Goal: Task Accomplishment & Management: Complete application form

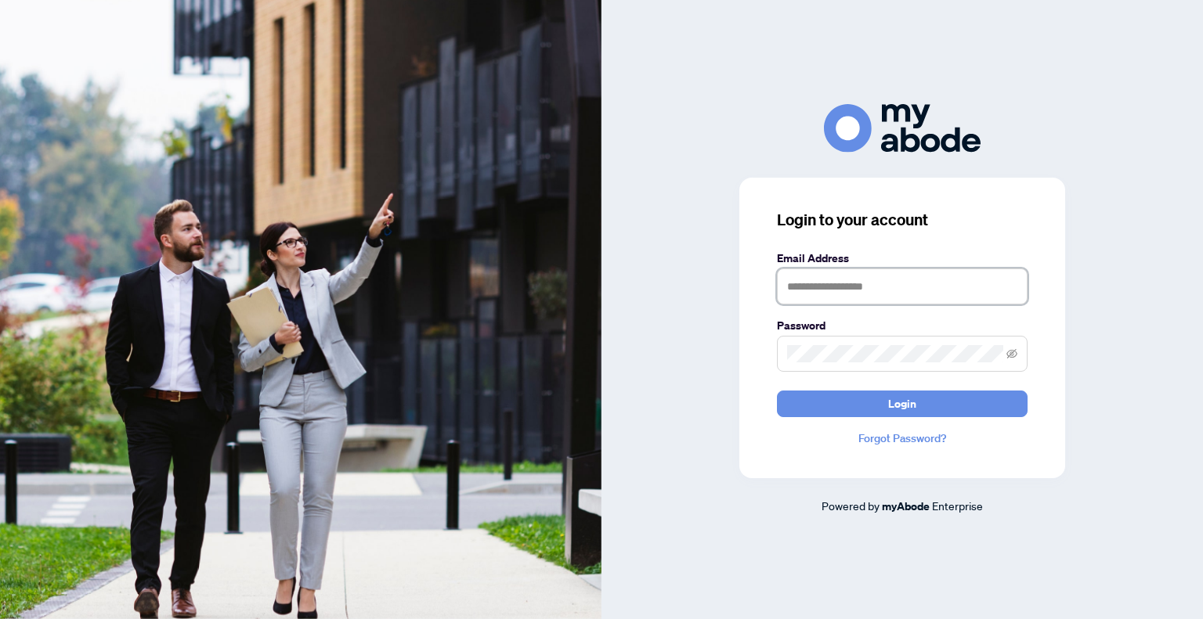
click at [822, 281] on input "text" at bounding box center [902, 287] width 251 height 36
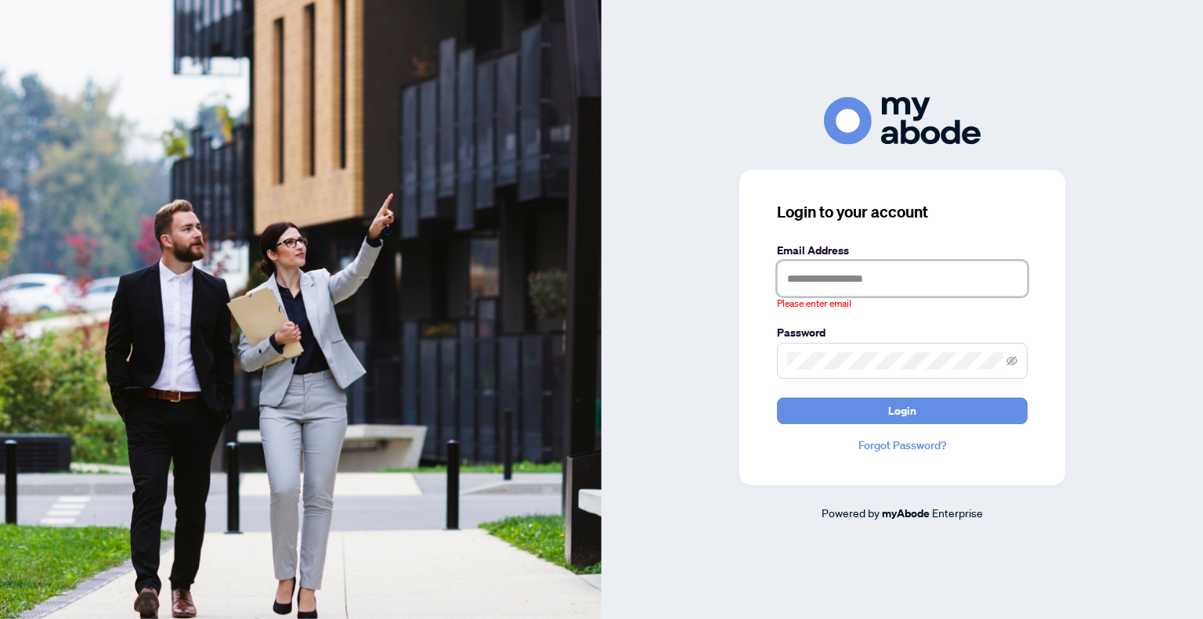
type input "**********"
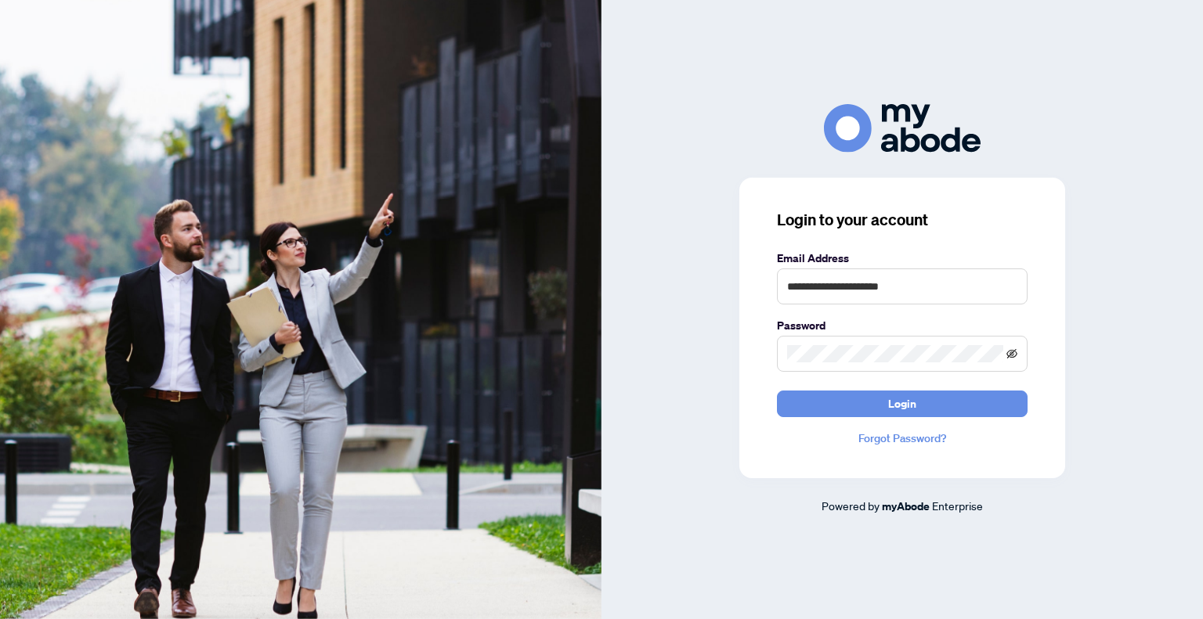
click at [1013, 352] on icon "eye-invisible" at bounding box center [1011, 353] width 11 height 11
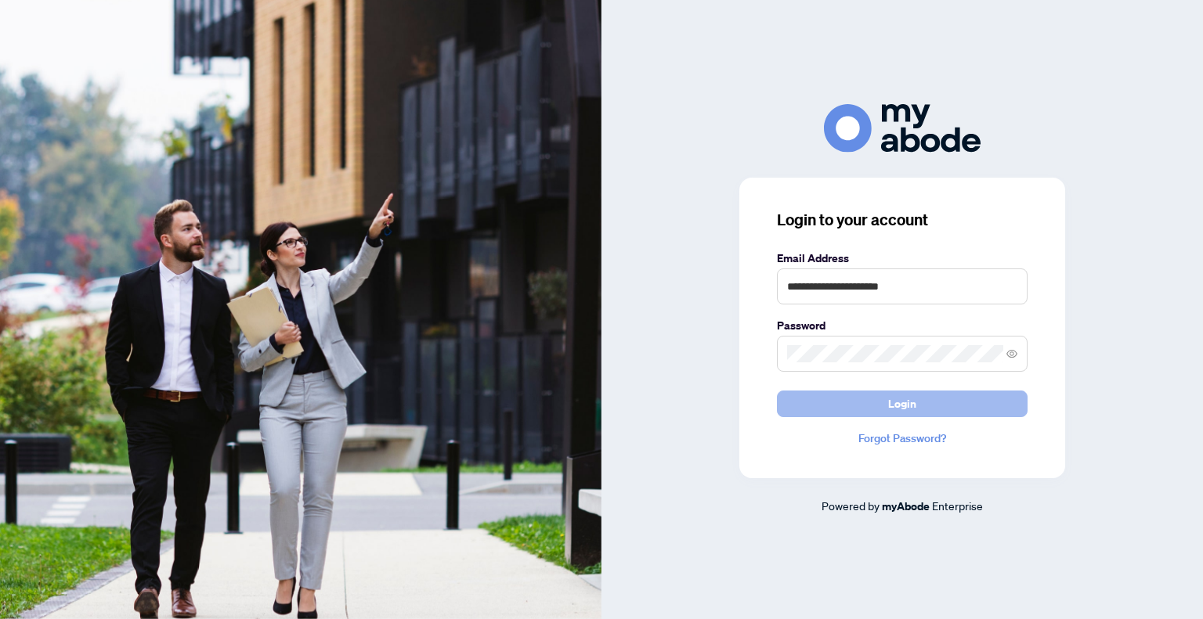
click at [902, 406] on span "Login" at bounding box center [902, 404] width 28 height 25
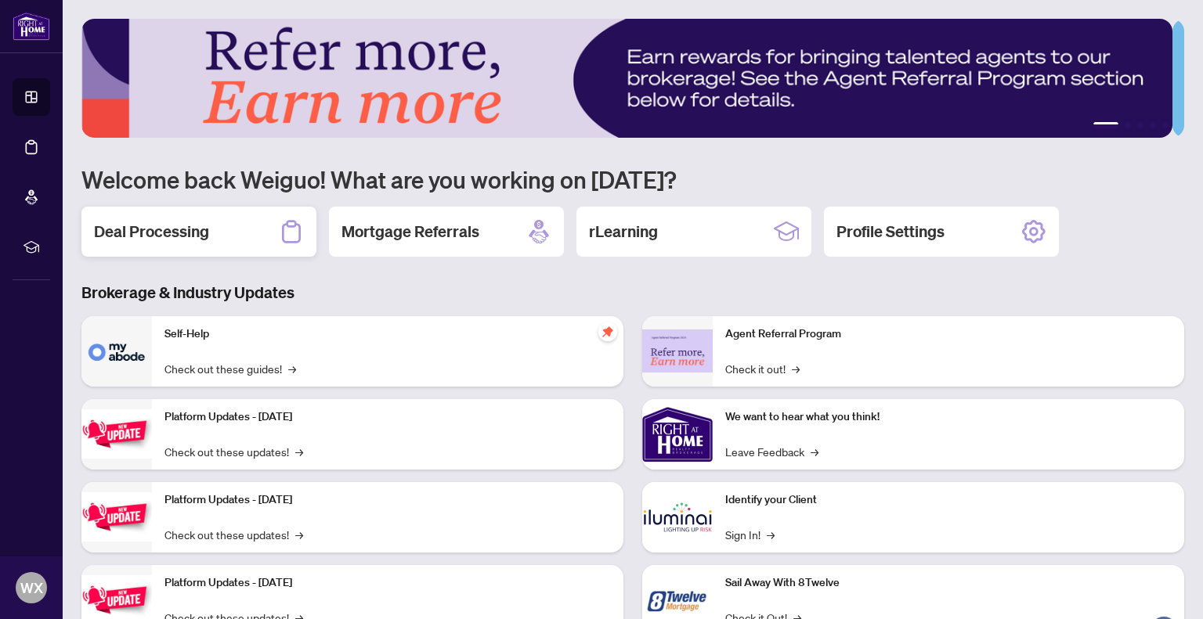
click at [169, 232] on h2 "Deal Processing" at bounding box center [151, 232] width 115 height 22
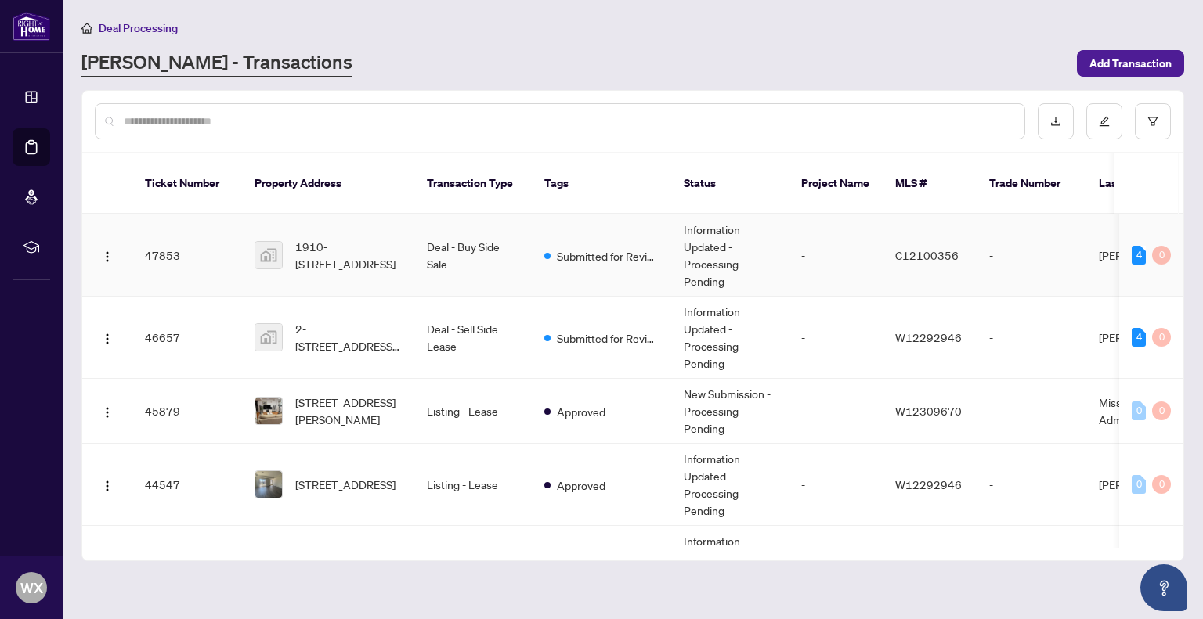
click at [473, 242] on td "Deal - Buy Side Sale" at bounding box center [472, 256] width 117 height 82
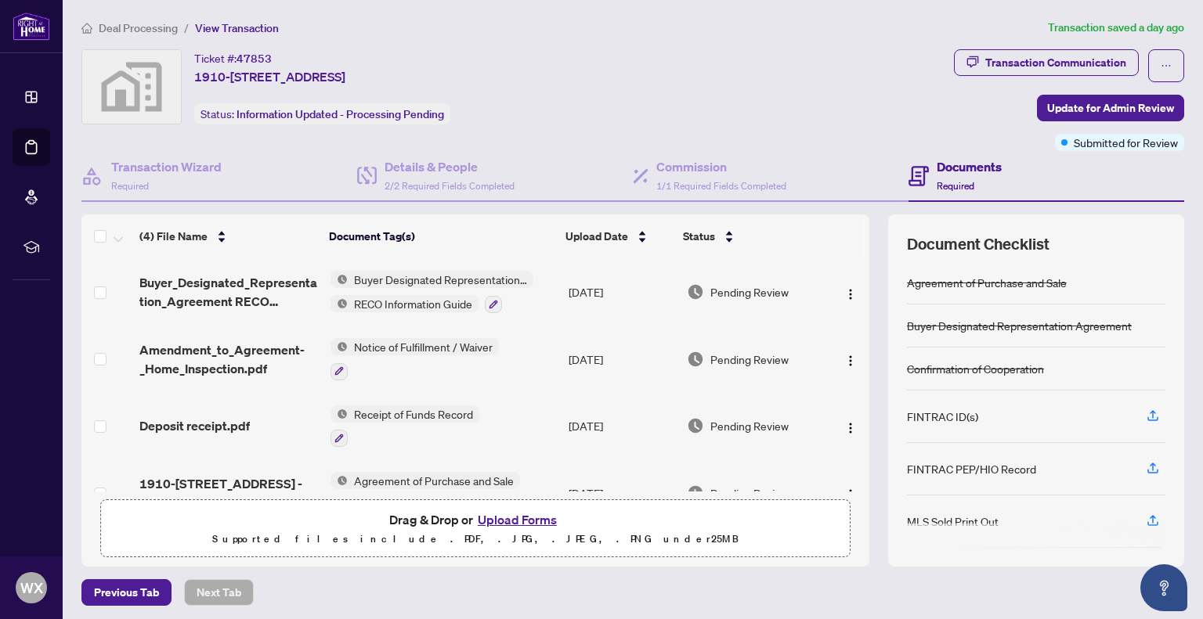
click at [522, 518] on button "Upload Forms" at bounding box center [517, 520] width 88 height 20
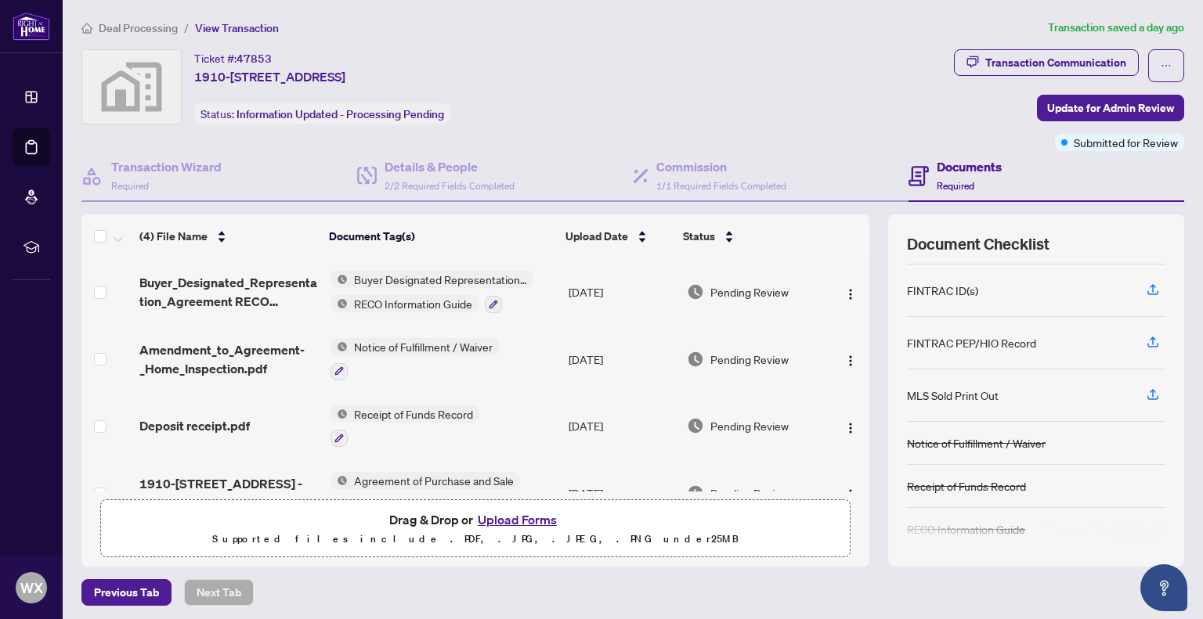
scroll to position [132, 0]
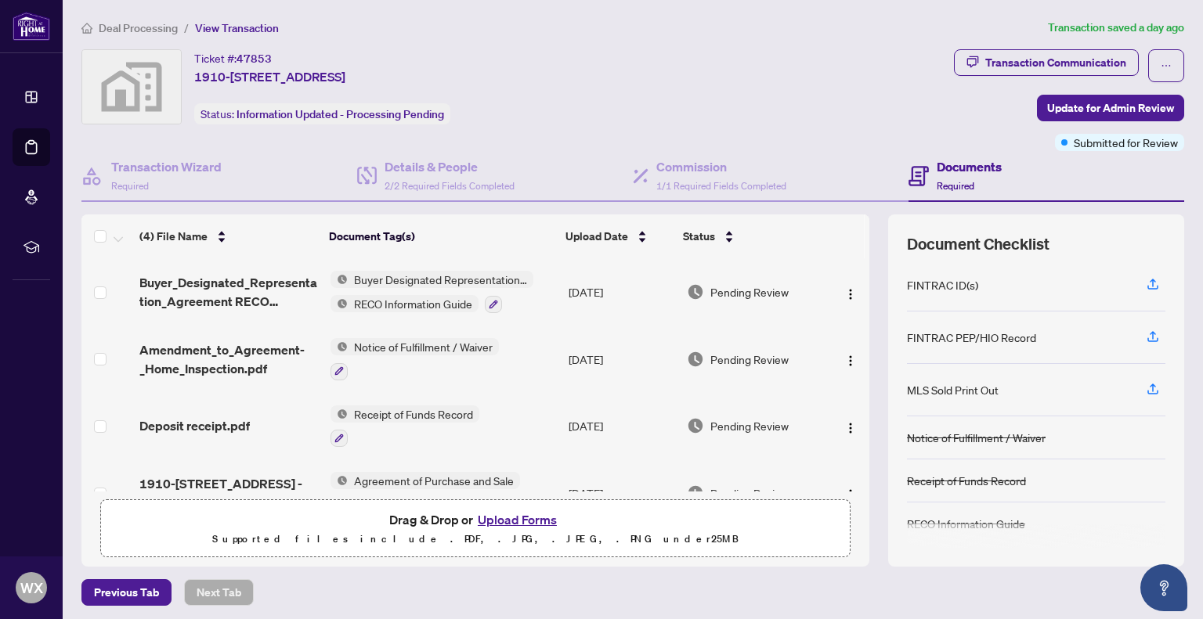
click at [953, 168] on h4 "Documents" at bounding box center [969, 166] width 65 height 19
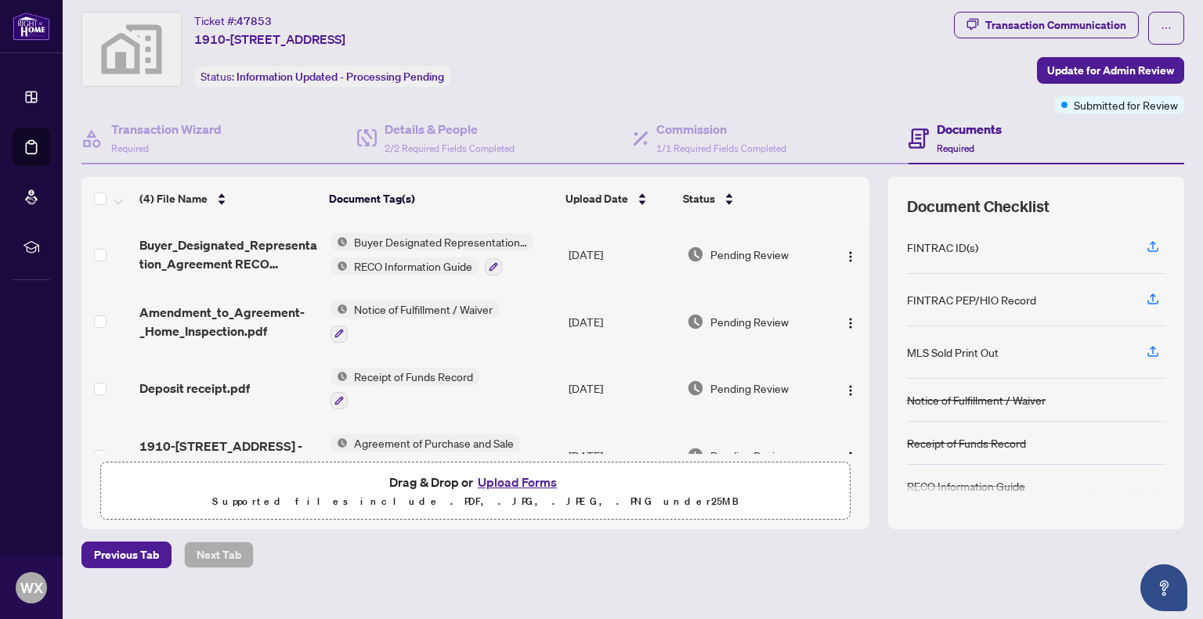
scroll to position [58, 0]
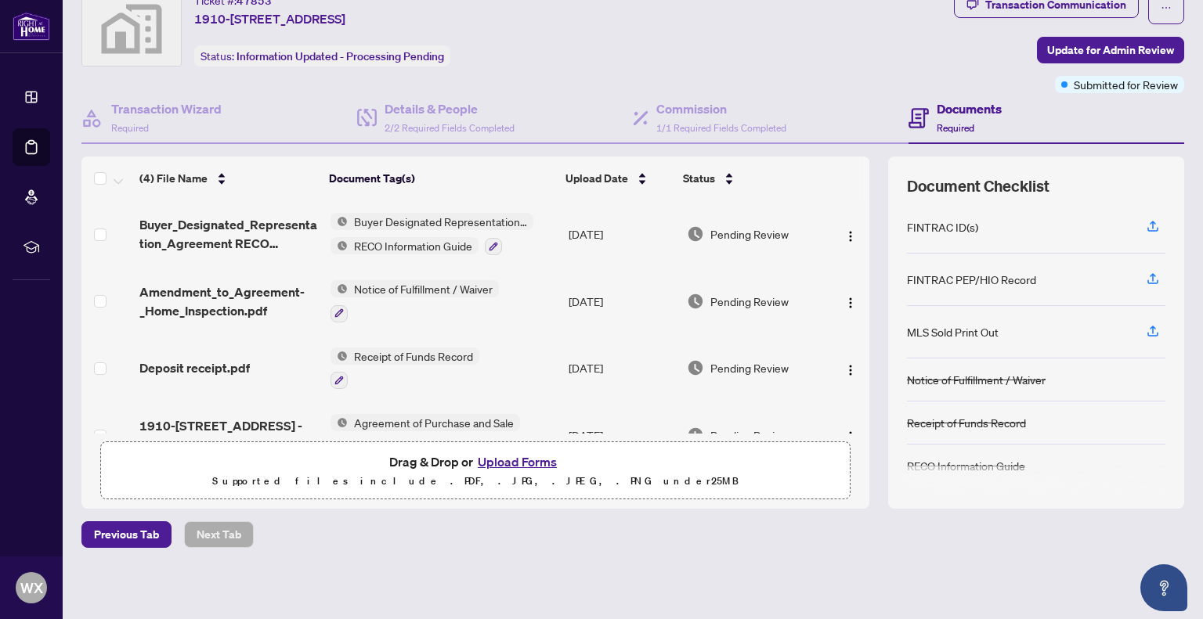
click at [514, 457] on button "Upload Forms" at bounding box center [517, 462] width 88 height 20
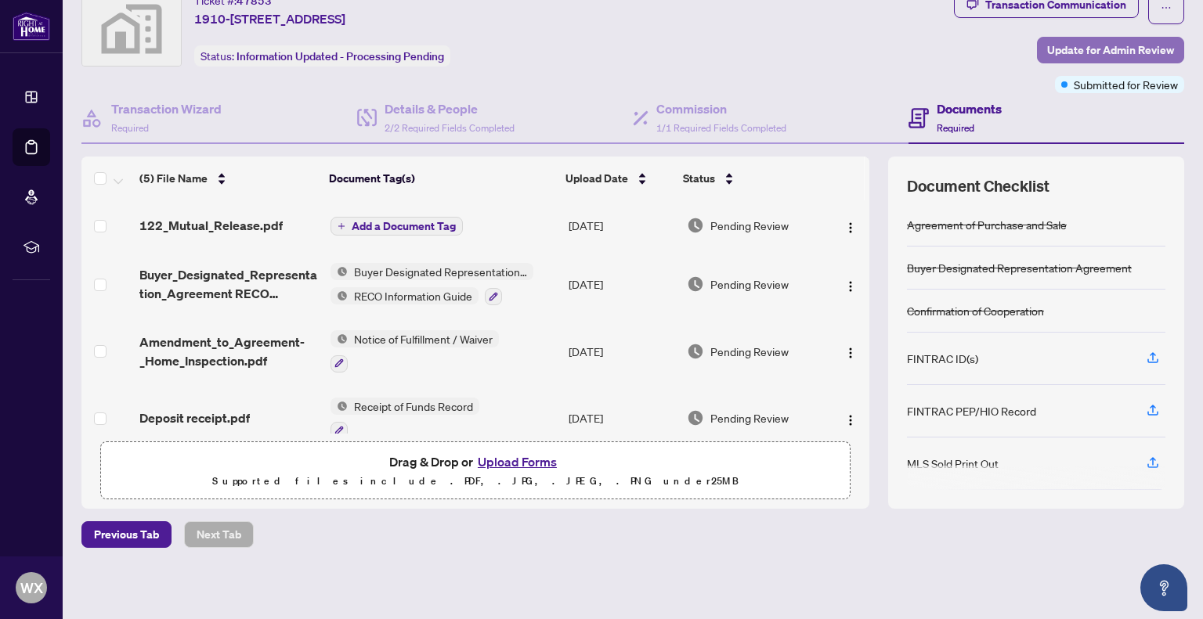
click at [1071, 48] on span "Update for Admin Review" at bounding box center [1110, 50] width 127 height 25
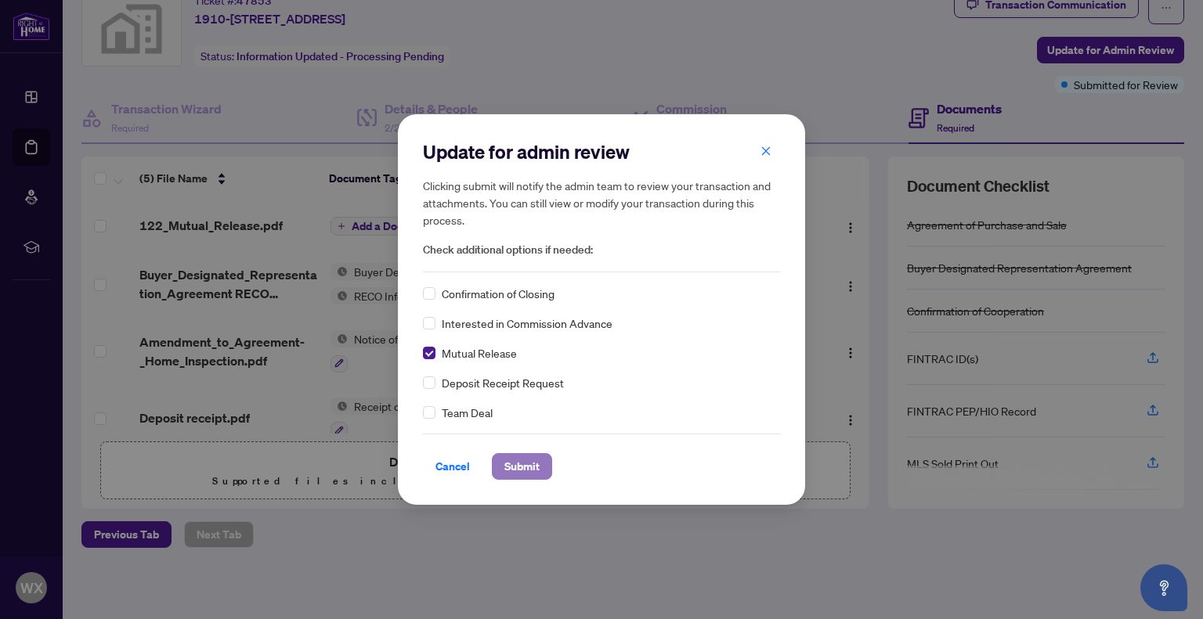
click at [512, 466] on span "Submit" at bounding box center [521, 466] width 35 height 25
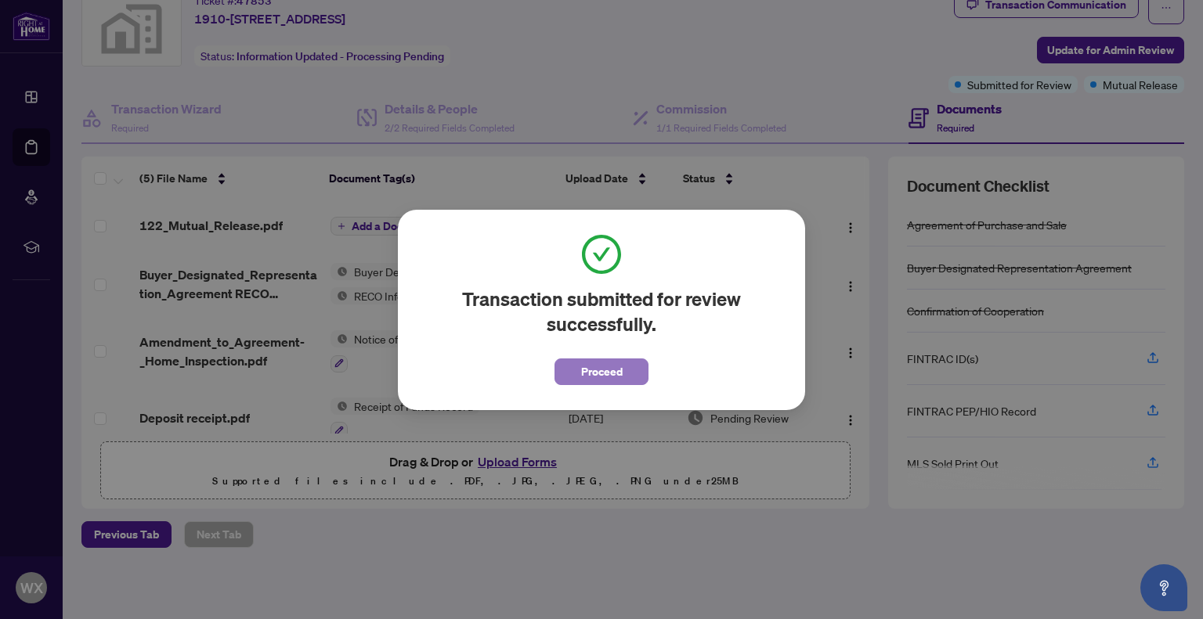
click at [606, 374] on span "Proceed" at bounding box center [602, 371] width 42 height 25
